Goal: Check status: Check status

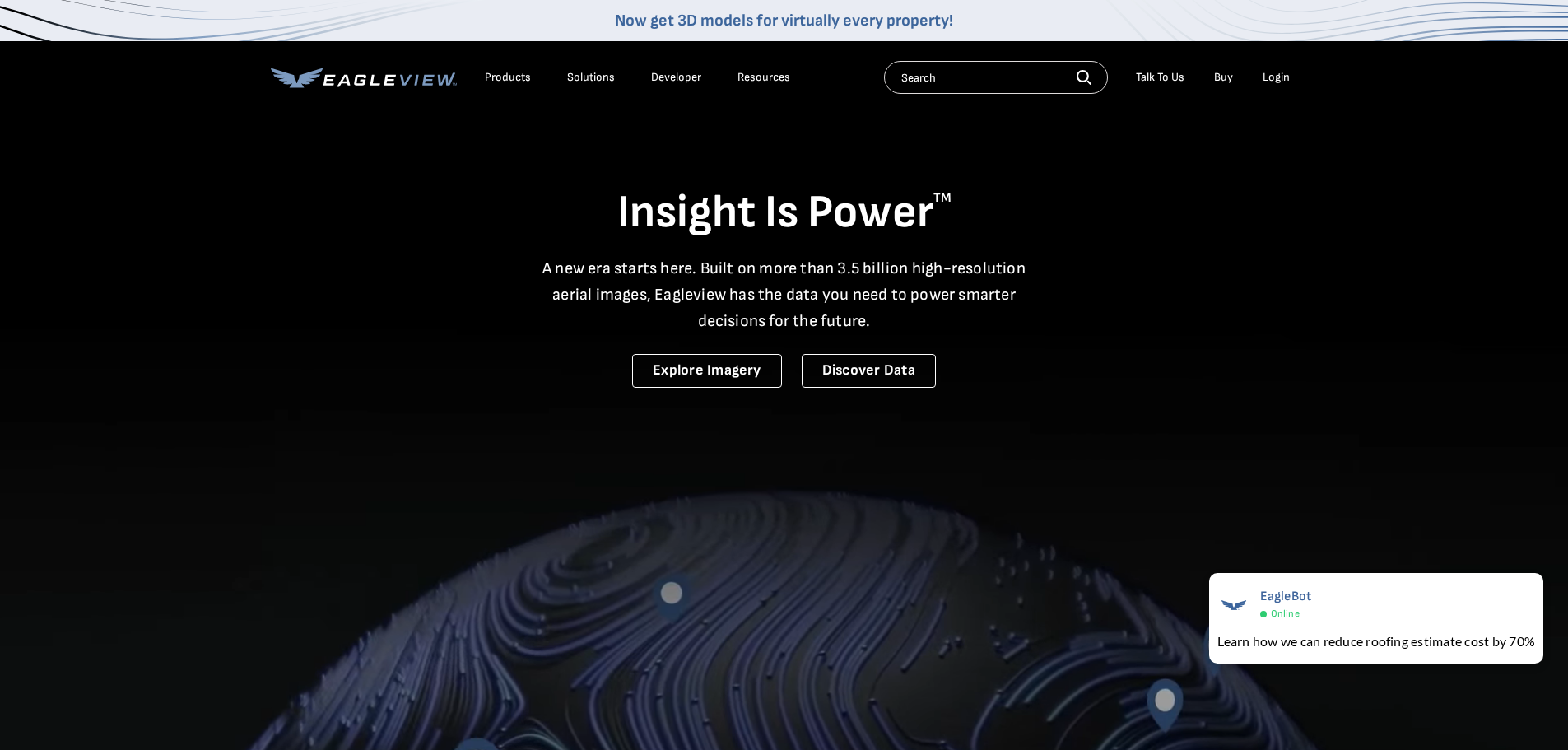
click at [1269, 76] on div "Login" at bounding box center [1276, 78] width 27 height 15
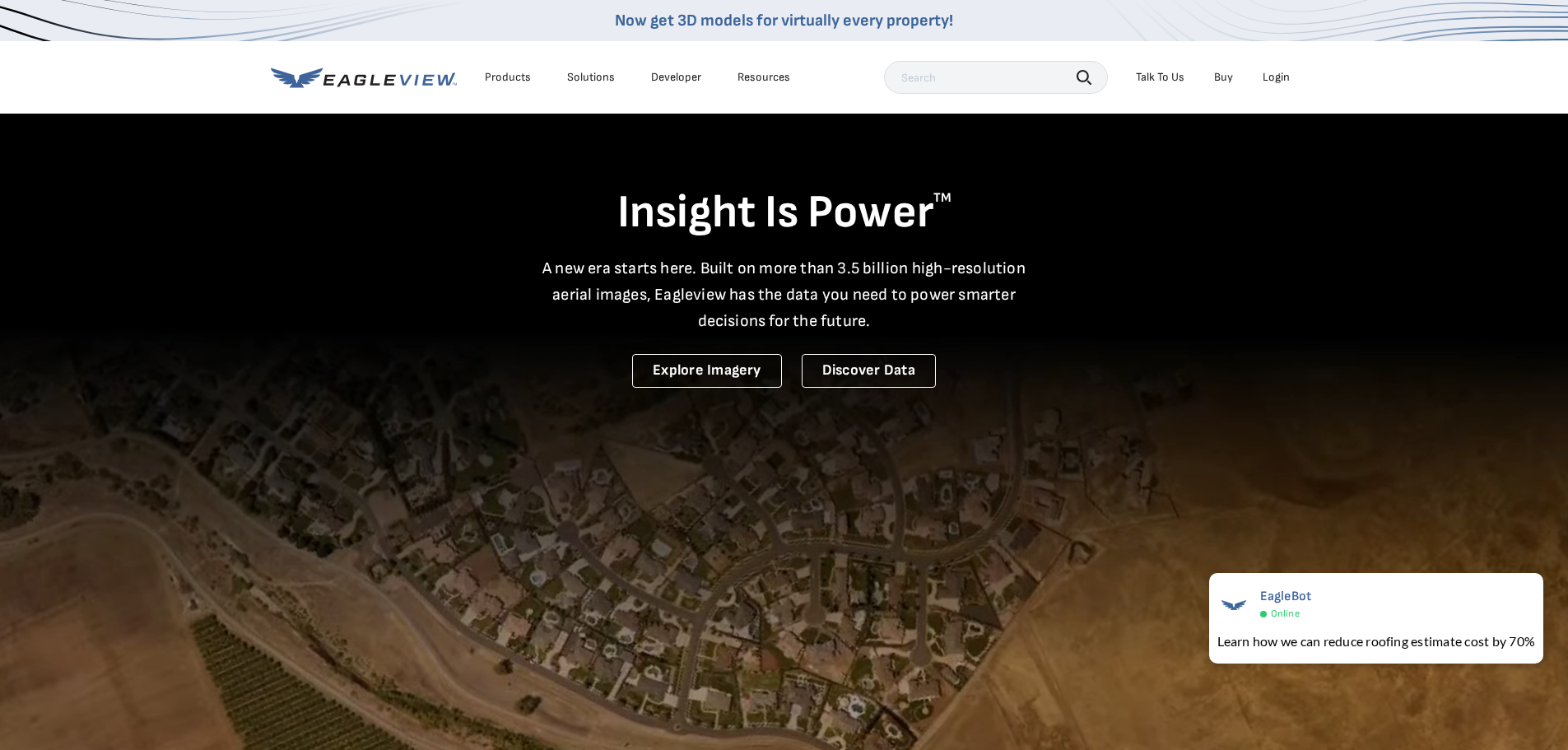
click at [1279, 81] on div "Login" at bounding box center [1276, 78] width 27 height 15
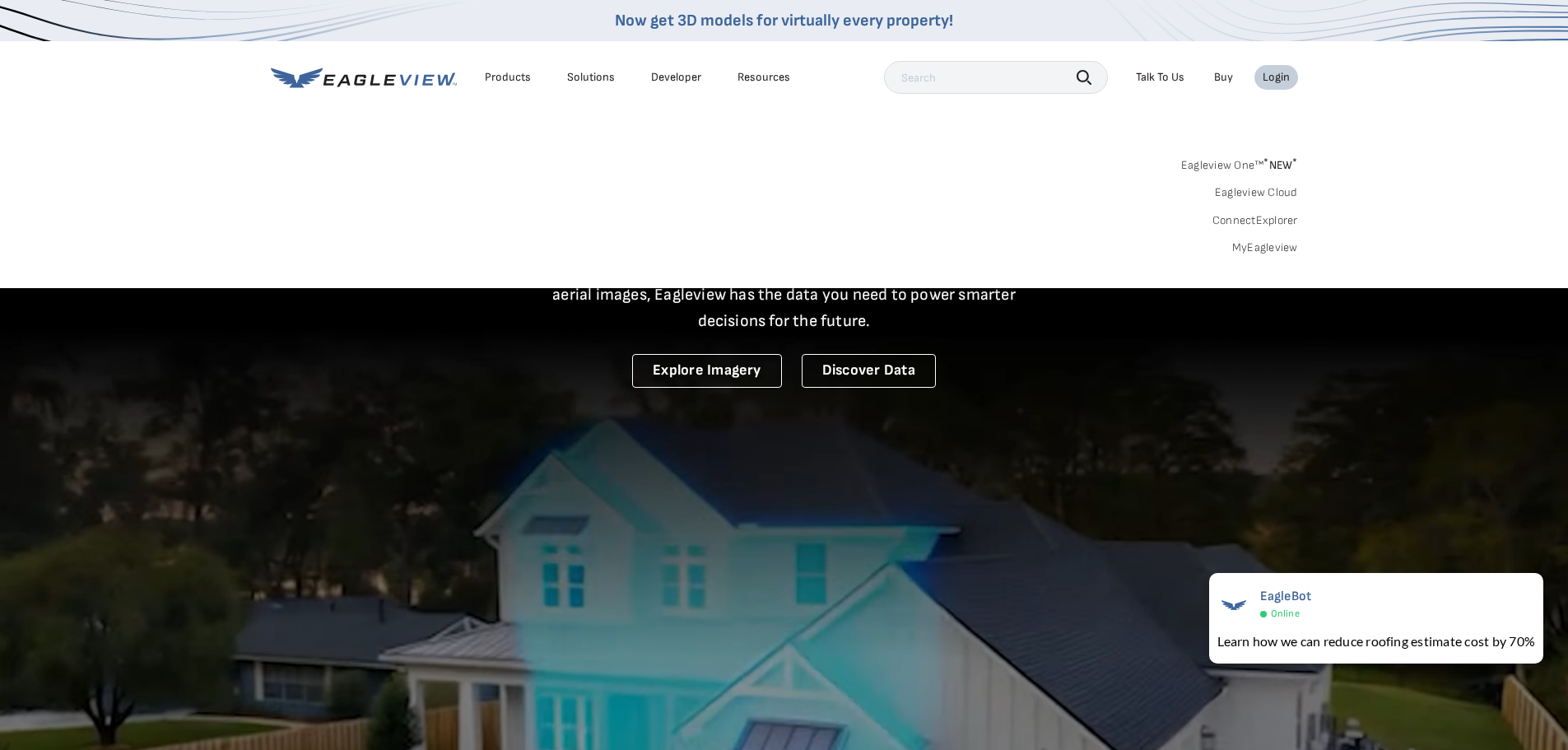
click at [1260, 249] on link "MyEagleview" at bounding box center [1264, 248] width 66 height 15
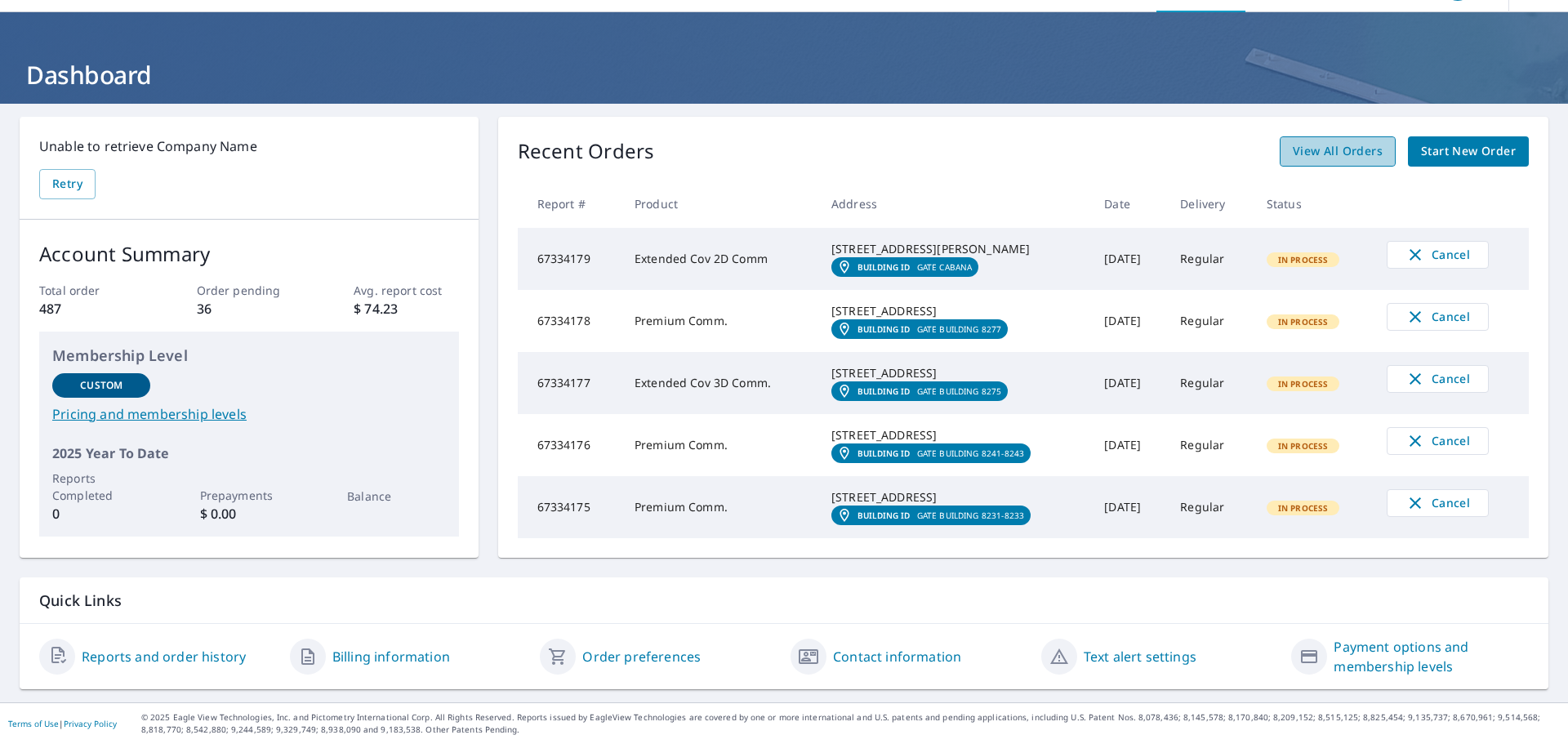
click at [1330, 141] on span "View All Orders" at bounding box center [1338, 151] width 90 height 21
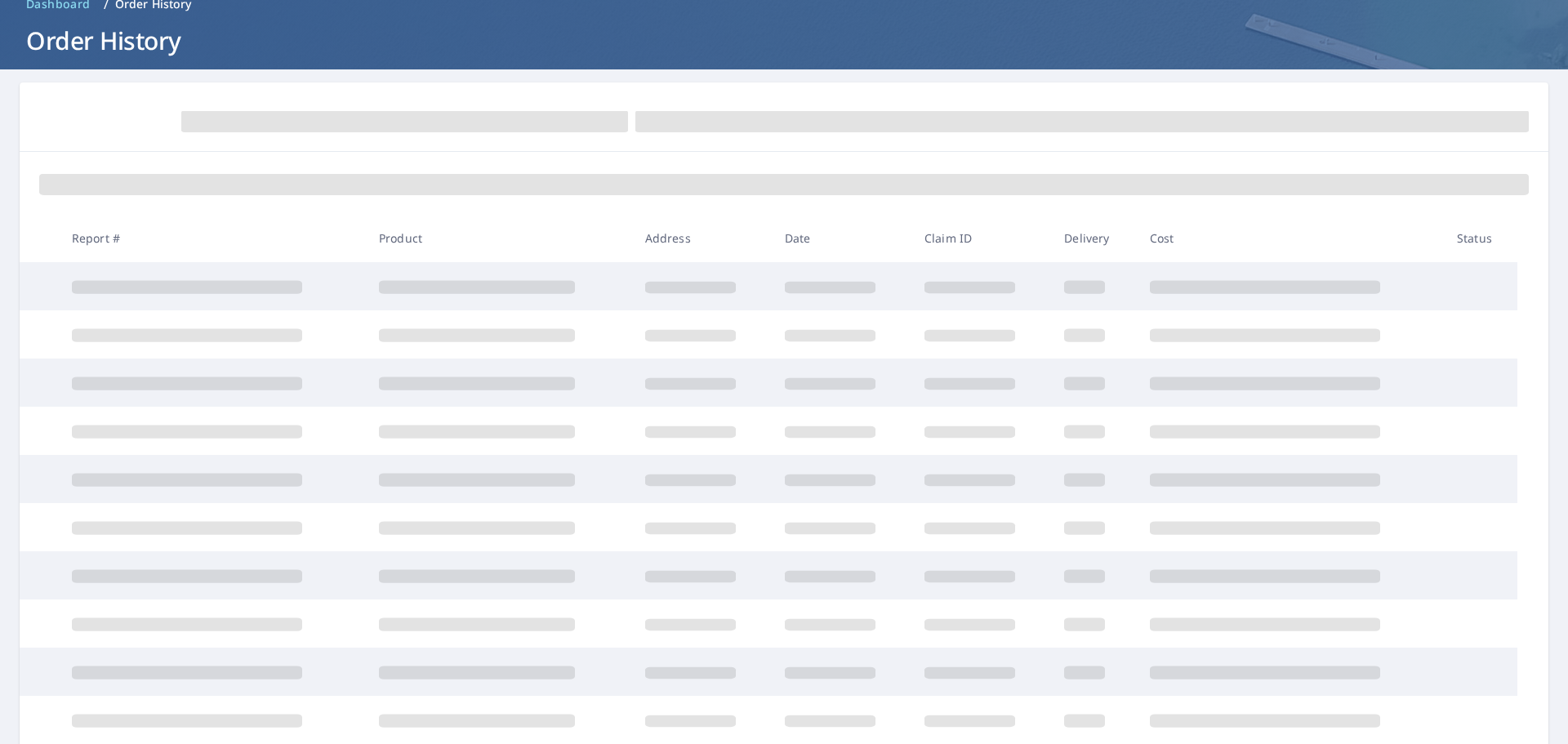
scroll to position [81, 0]
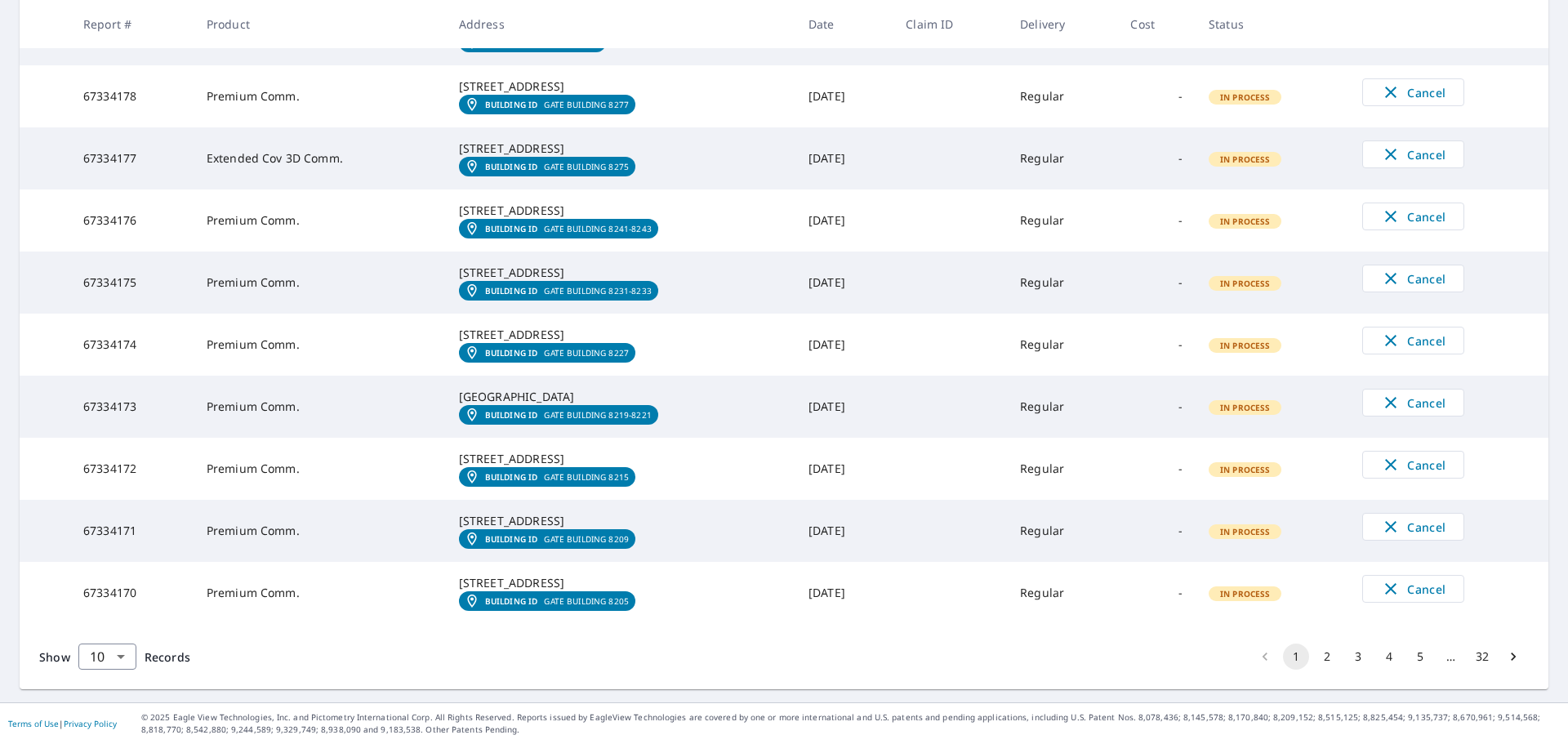
scroll to position [521, 0]
click at [122, 666] on body "PP PP Dashboard Order History Order PP Dashboard / Order History Order History …" at bounding box center [784, 372] width 1568 height 744
click at [103, 709] on li "100" at bounding box center [106, 709] width 58 height 29
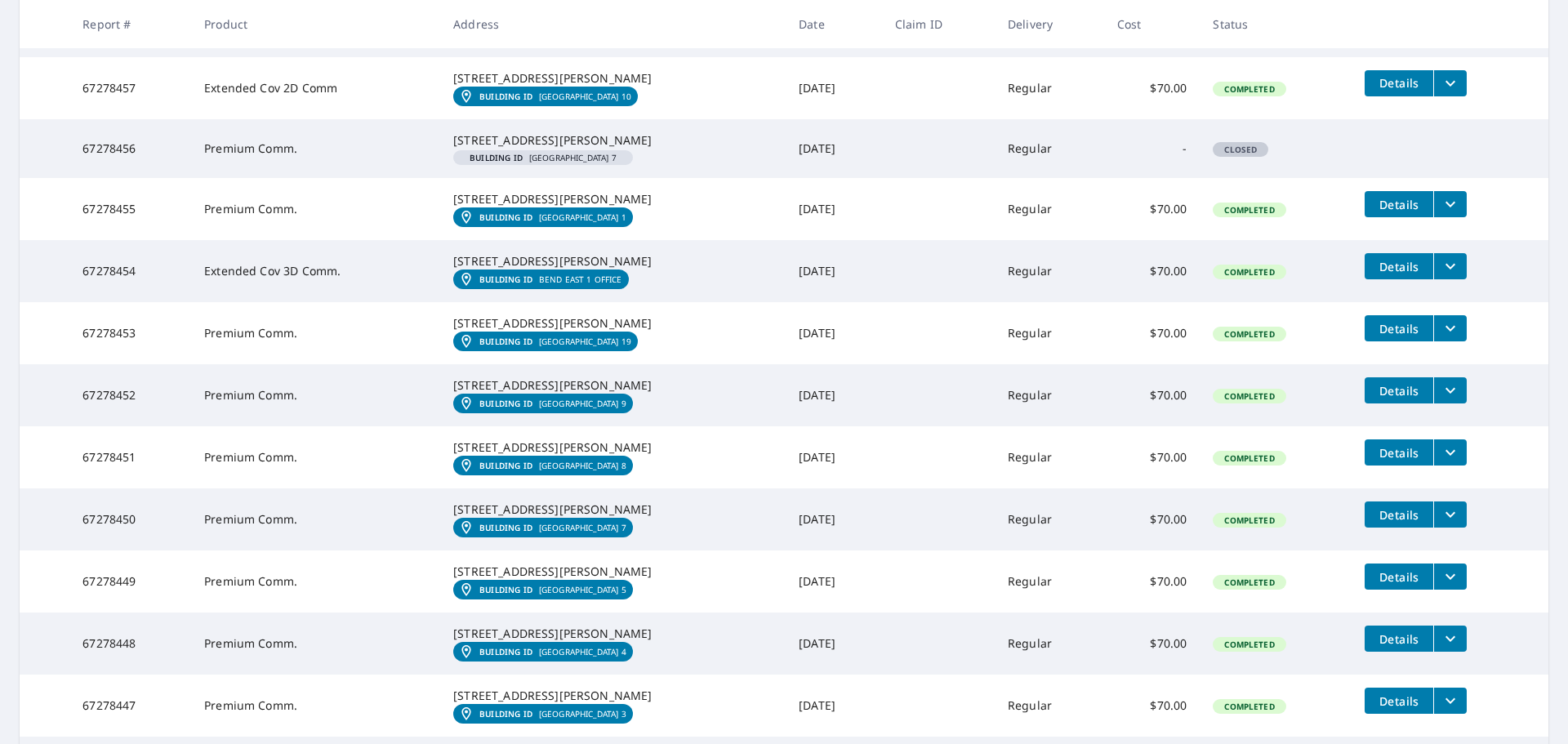
scroll to position [2940, 0]
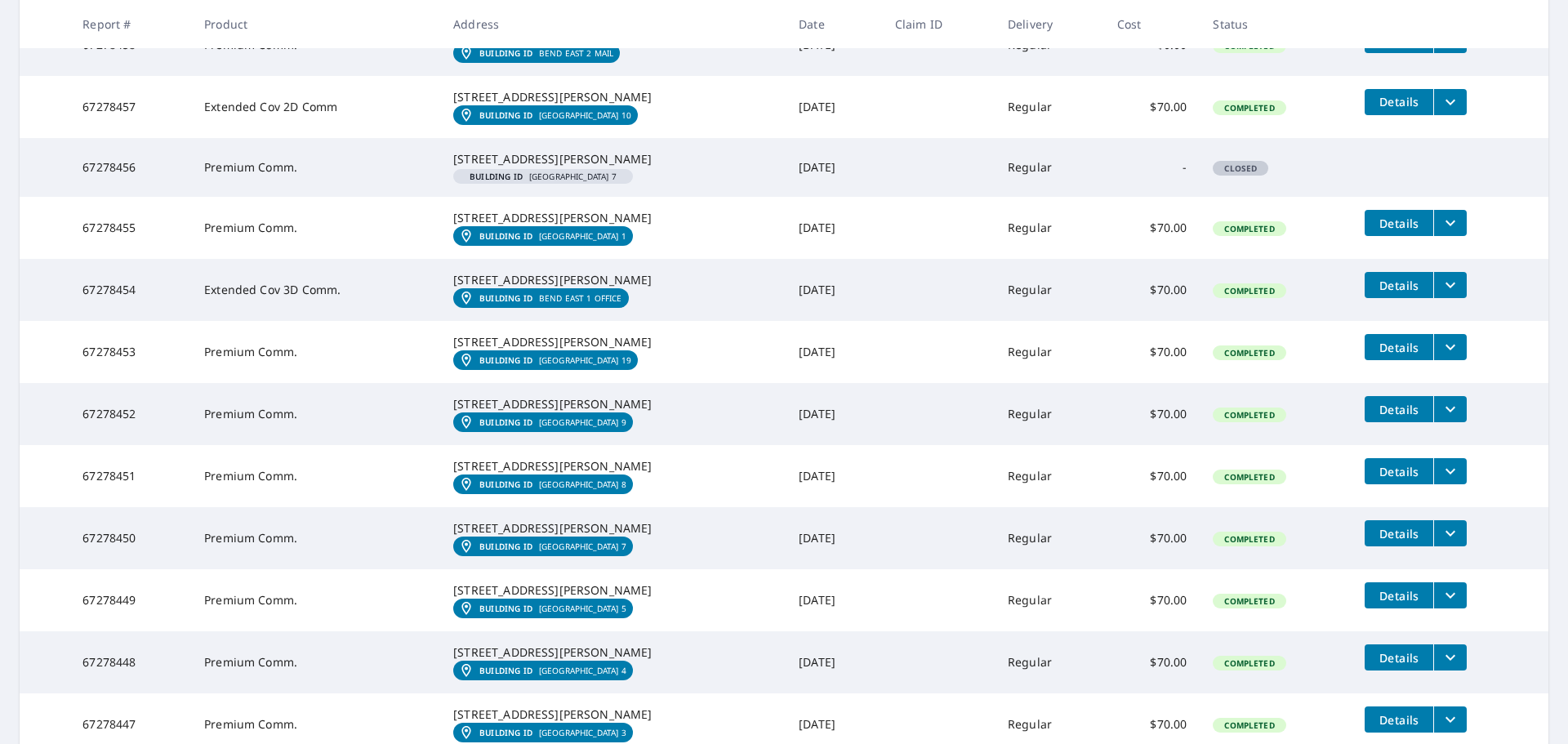
drag, startPoint x: 679, startPoint y: 544, endPoint x: 681, endPoint y: 592, distance: 48.0
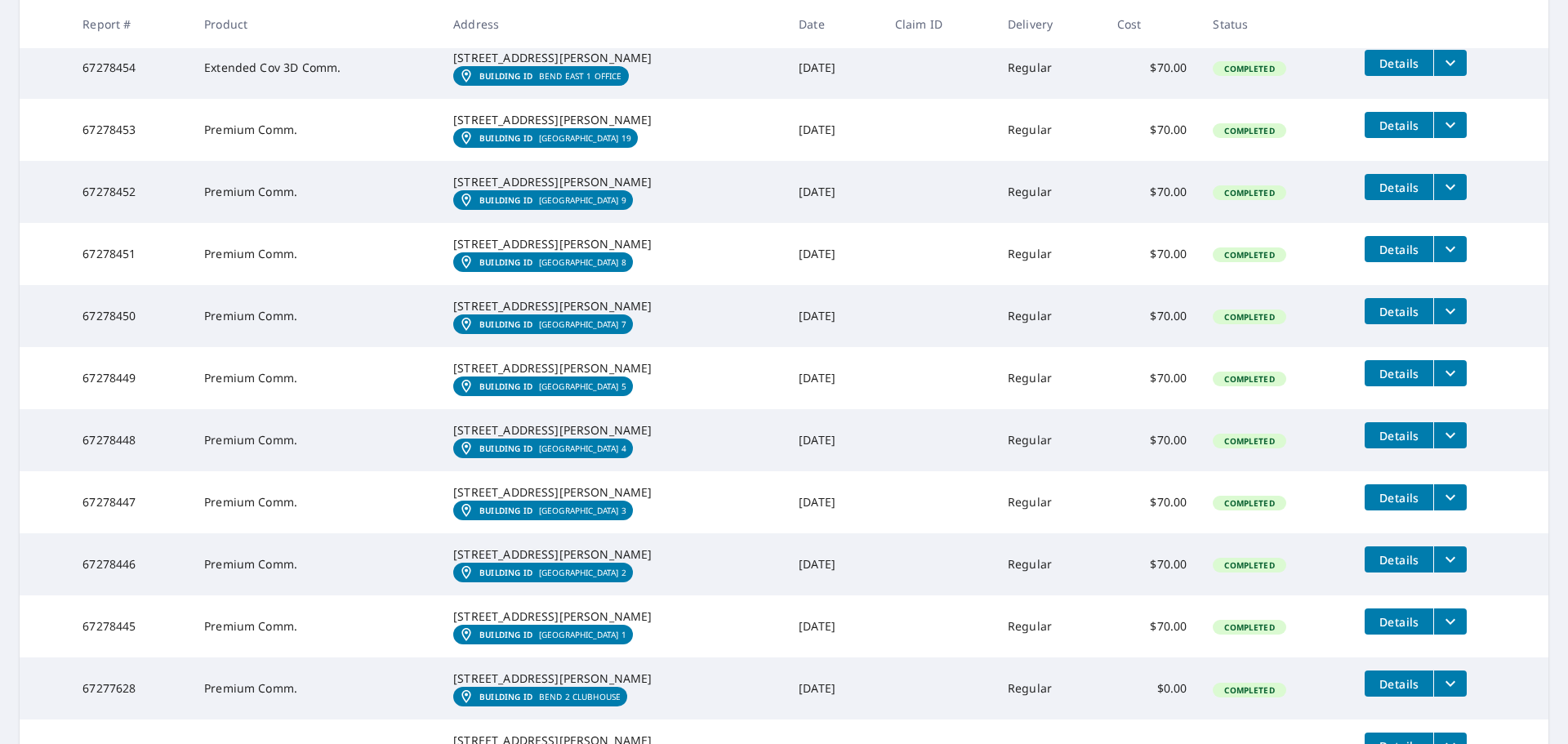
scroll to position [3185, 0]
